Goal: Task Accomplishment & Management: Use online tool/utility

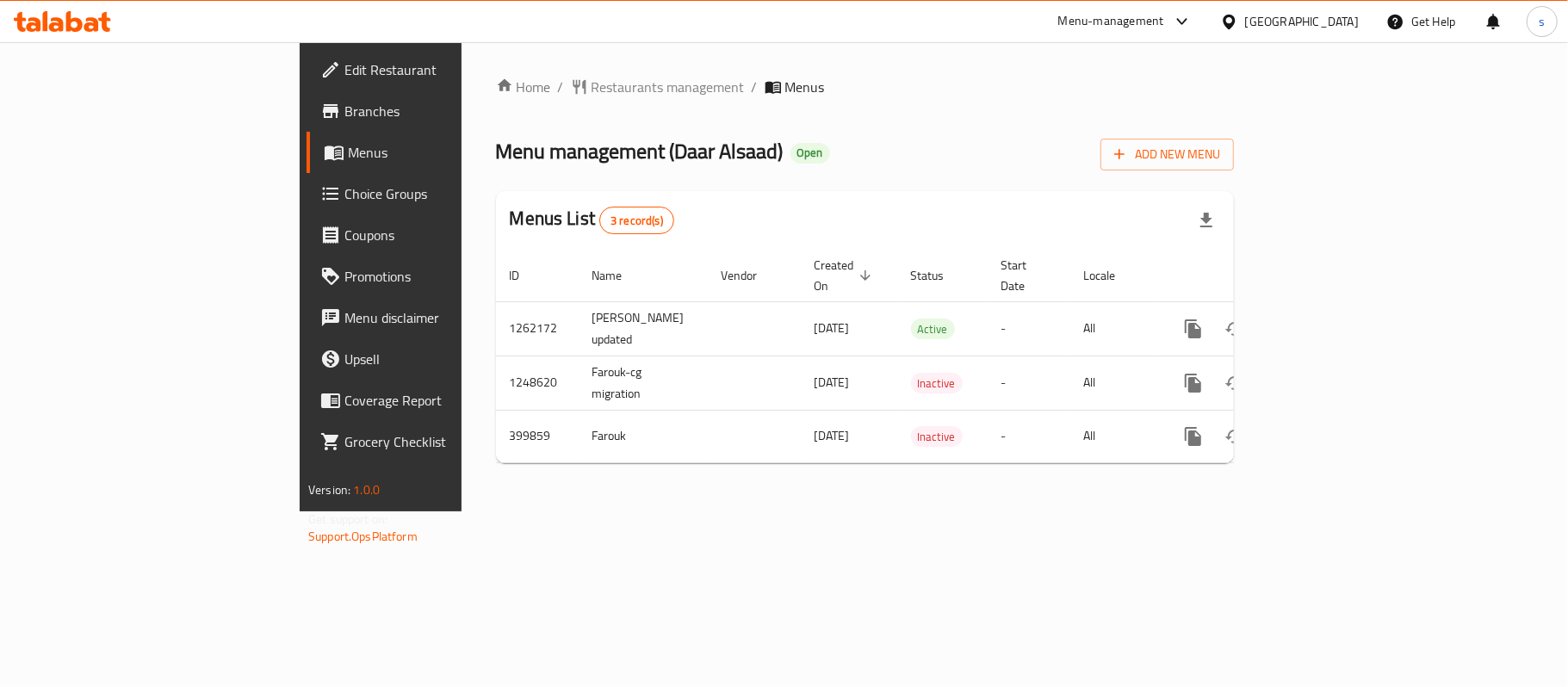
click at [344, 201] on span "Choice Groups" at bounding box center [445, 193] width 203 height 20
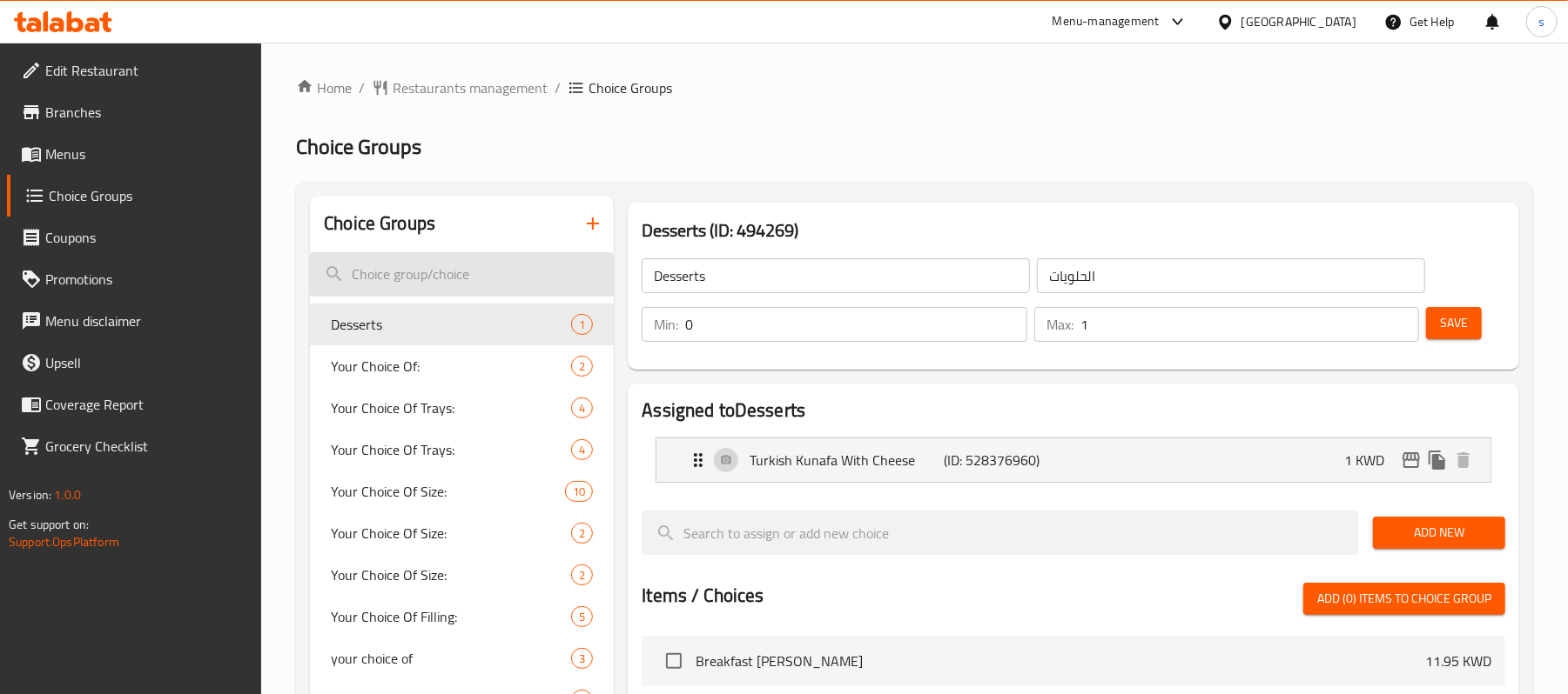
click at [384, 272] on input "search" at bounding box center [461, 273] width 304 height 44
paste input "Add On's:"
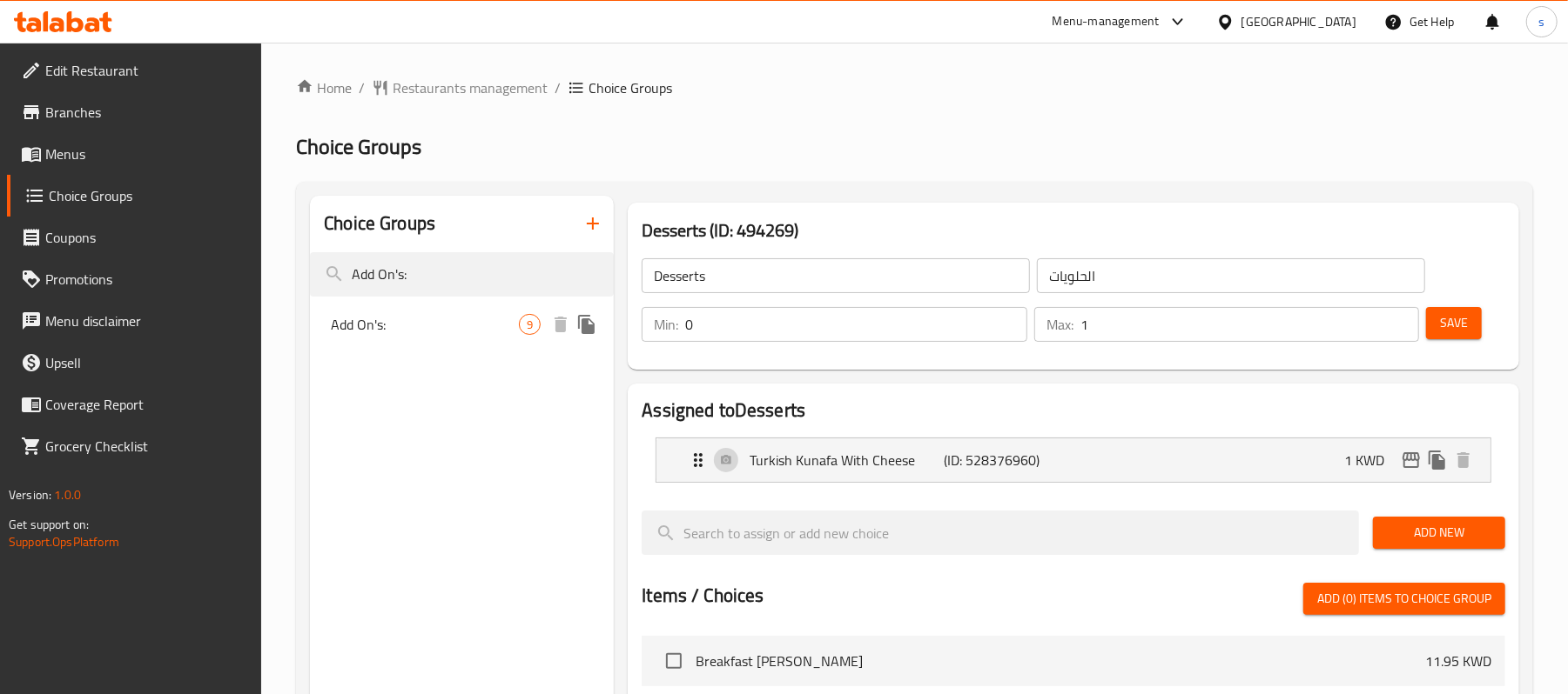
type input "Add On's:"
click at [350, 325] on span "Add On's:" at bounding box center [425, 324] width 188 height 21
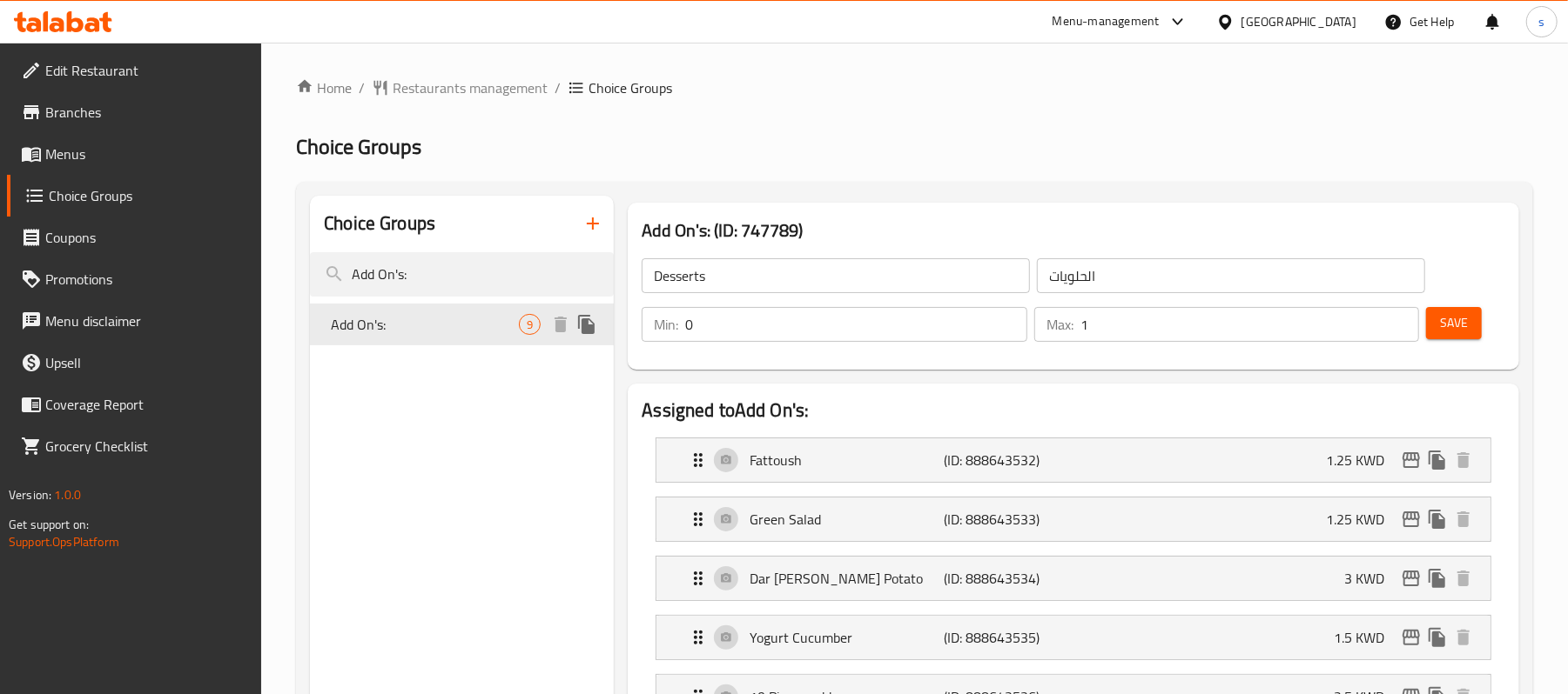
type input "Add On's:"
type input "الإضافات:"
type input "9"
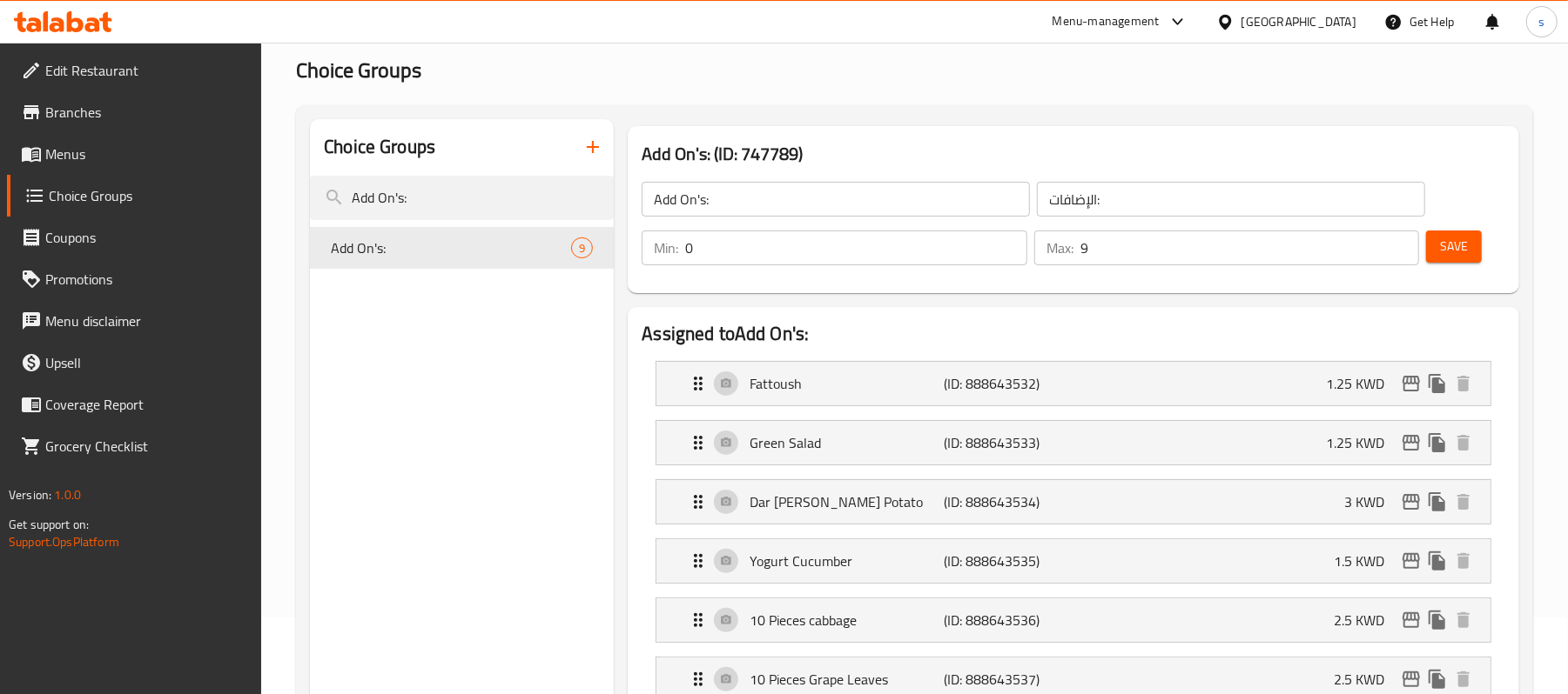
scroll to position [116, 0]
